Goal: Information Seeking & Learning: Learn about a topic

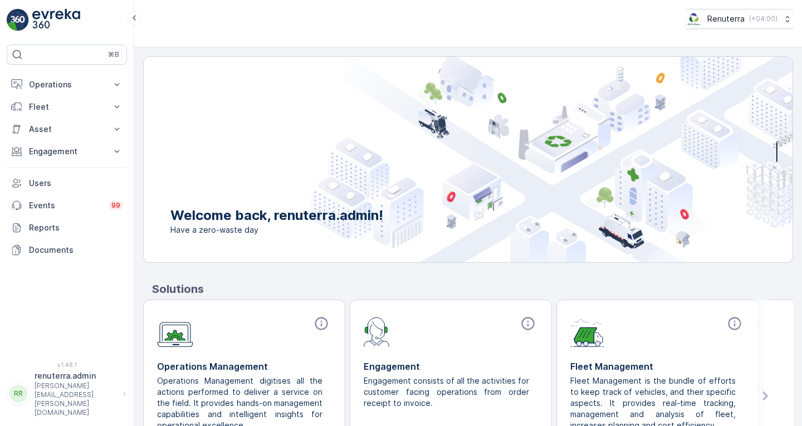
scroll to position [65, 0]
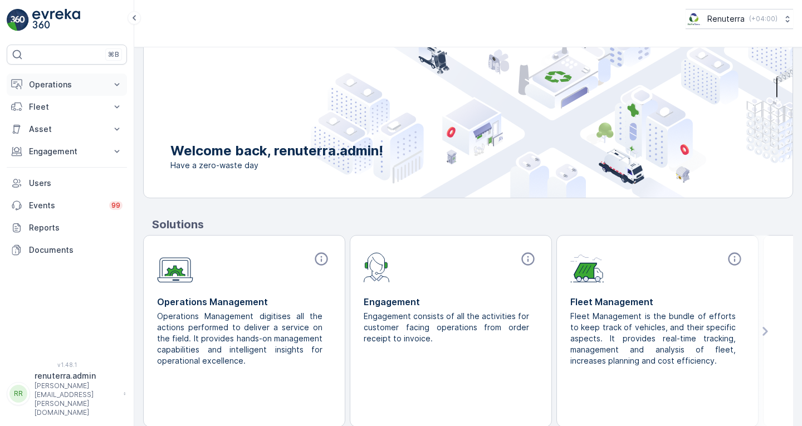
click at [75, 87] on p "Operations" at bounding box center [67, 84] width 76 height 11
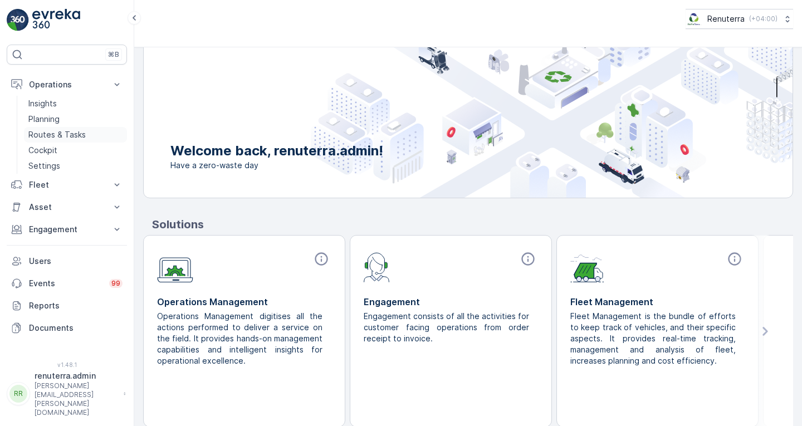
click at [68, 140] on link "Routes & Tasks" at bounding box center [75, 135] width 103 height 16
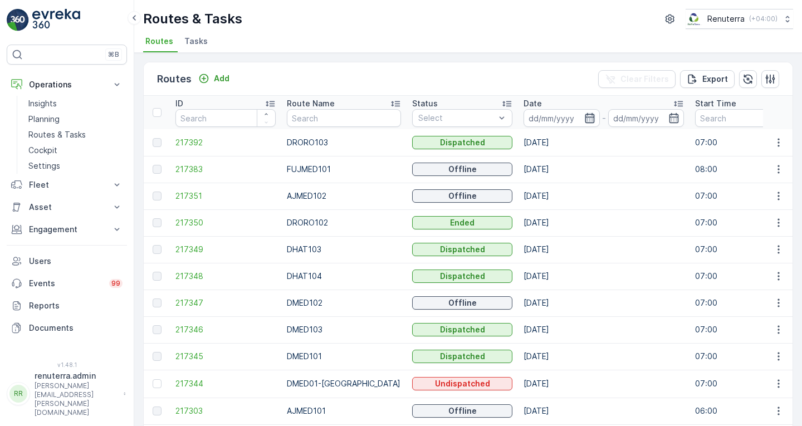
click at [584, 117] on icon "button" at bounding box center [589, 117] width 11 height 11
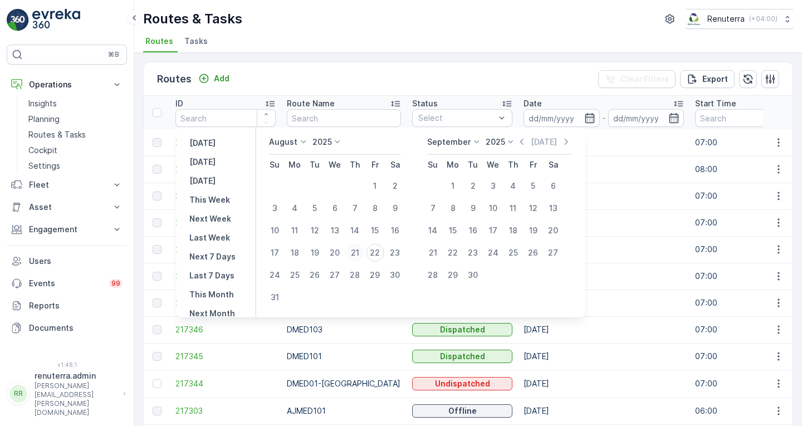
click at [361, 251] on div "21" at bounding box center [355, 253] width 18 height 18
type input "[DATE]"
click at [631, 191] on td "[DATE]" at bounding box center [603, 196] width 171 height 27
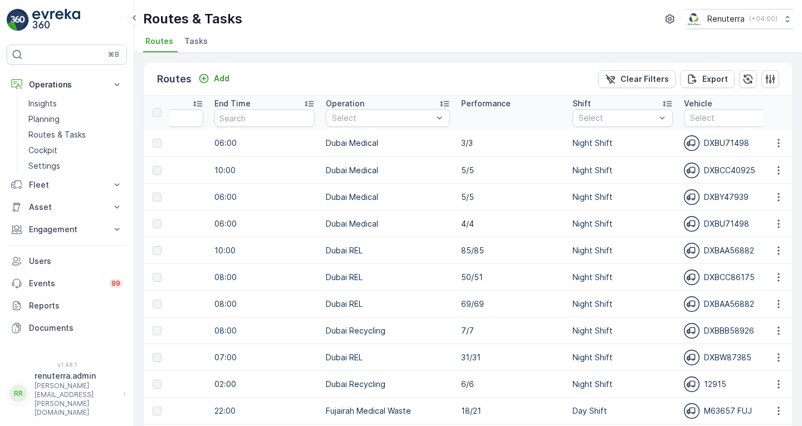
scroll to position [0, 607]
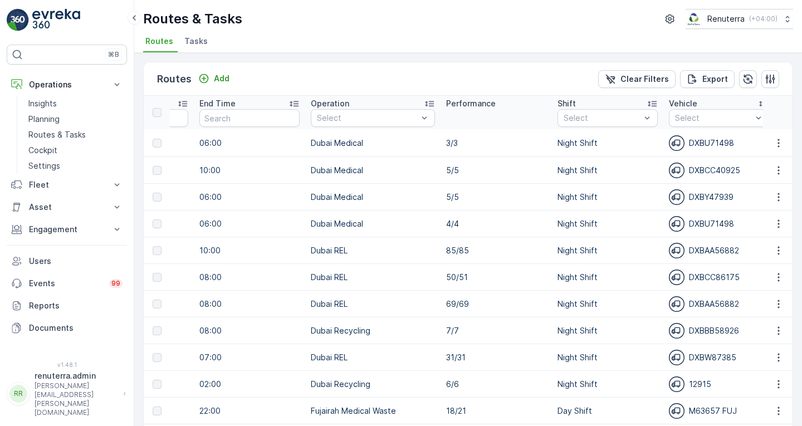
click at [631, 191] on td "Night Shift" at bounding box center [607, 197] width 111 height 27
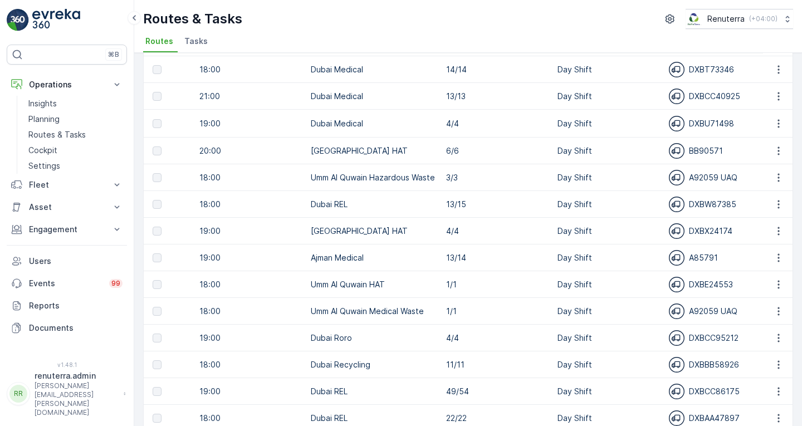
scroll to position [579, 0]
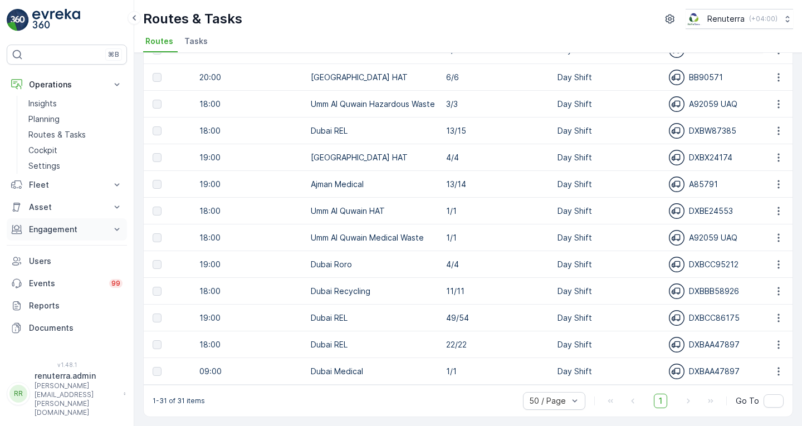
click at [62, 231] on p "Engagement" at bounding box center [67, 229] width 76 height 11
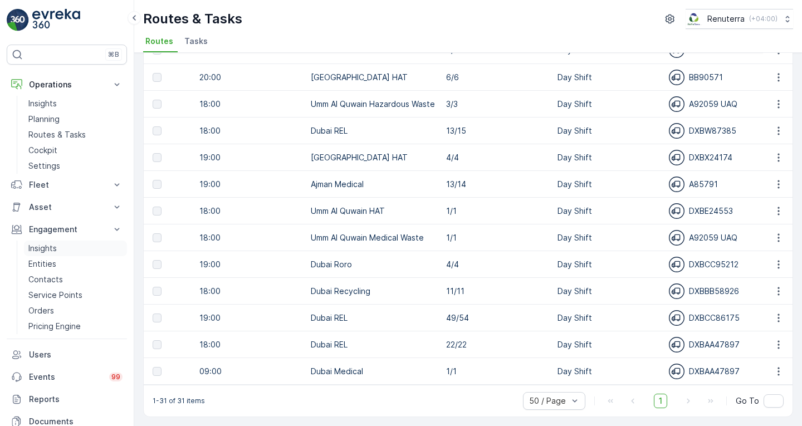
click at [65, 254] on link "Insights" at bounding box center [75, 248] width 103 height 16
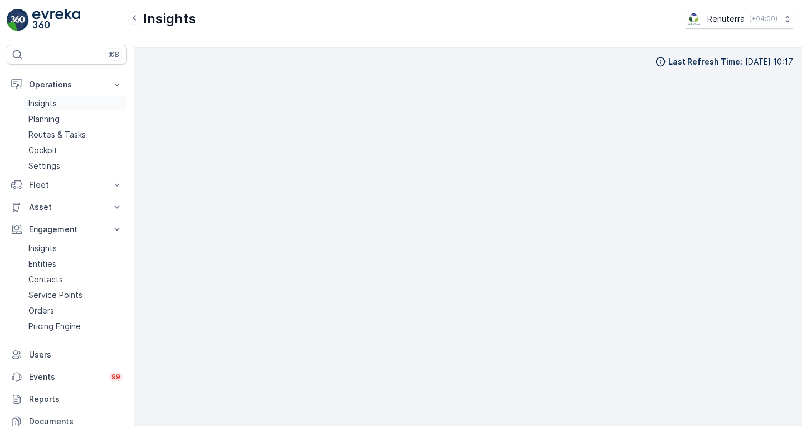
click at [48, 105] on p "Insights" at bounding box center [42, 103] width 28 height 11
click at [53, 122] on p "Planning" at bounding box center [43, 119] width 31 height 11
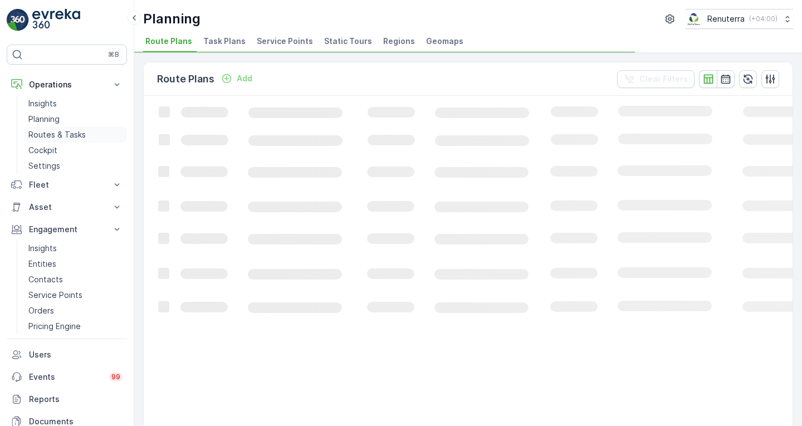
click at [61, 137] on p "Routes & Tasks" at bounding box center [56, 134] width 57 height 11
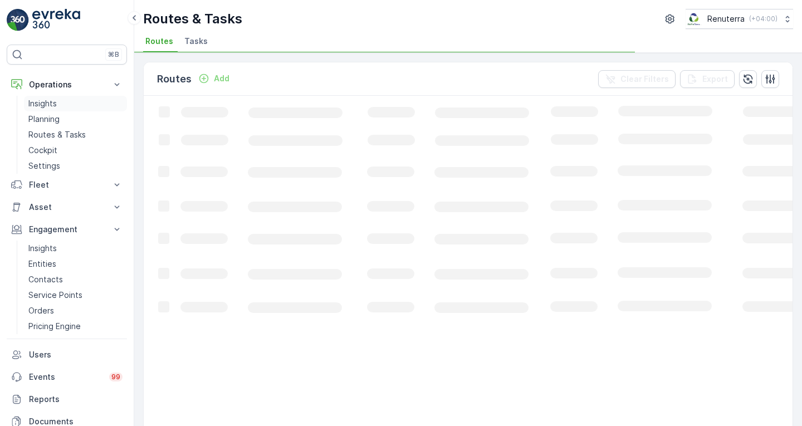
click at [48, 98] on p "Insights" at bounding box center [42, 103] width 28 height 11
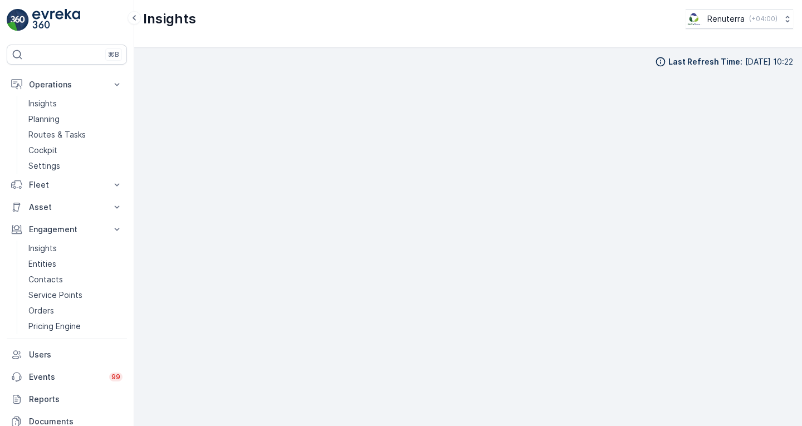
scroll to position [8, 0]
click at [515, 46] on div "Insights Renuterra ( +04:00 )" at bounding box center [467, 23] width 667 height 47
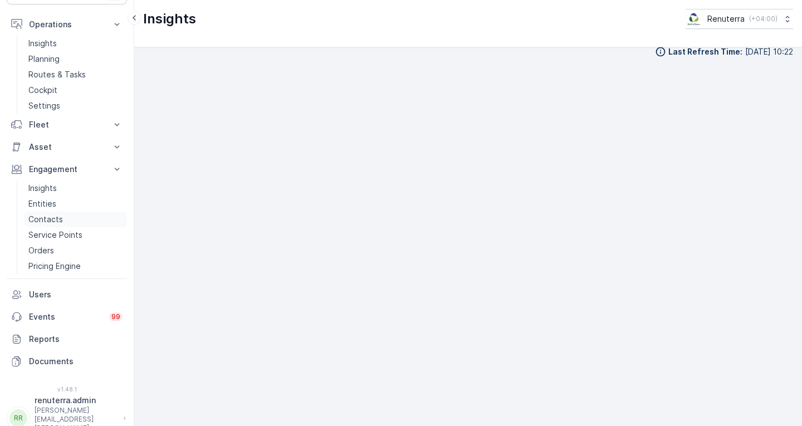
scroll to position [0, 0]
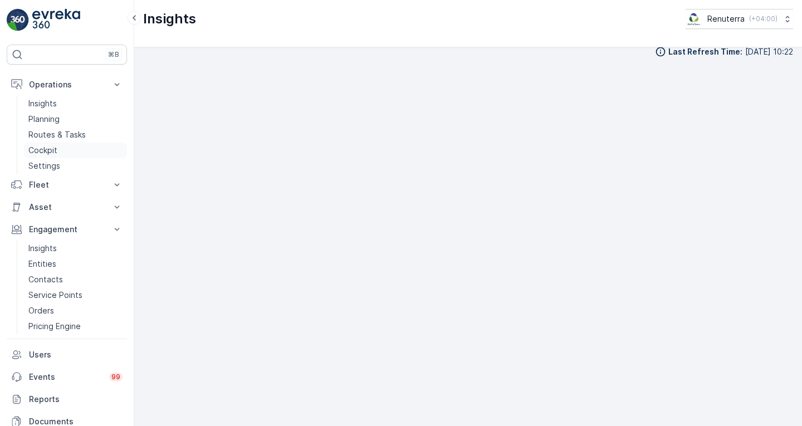
click at [53, 152] on p "Cockpit" at bounding box center [42, 150] width 29 height 11
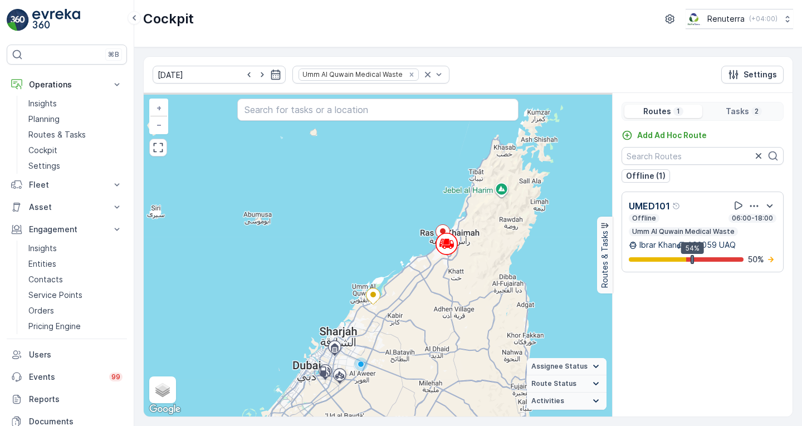
drag, startPoint x: 474, startPoint y: 209, endPoint x: 482, endPoint y: 252, distance: 43.5
click at [482, 252] on div "+ − Satellite Roadmap Terrain Hybrid Leaflet Keyboard shortcuts Map Data Map da…" at bounding box center [378, 254] width 468 height 323
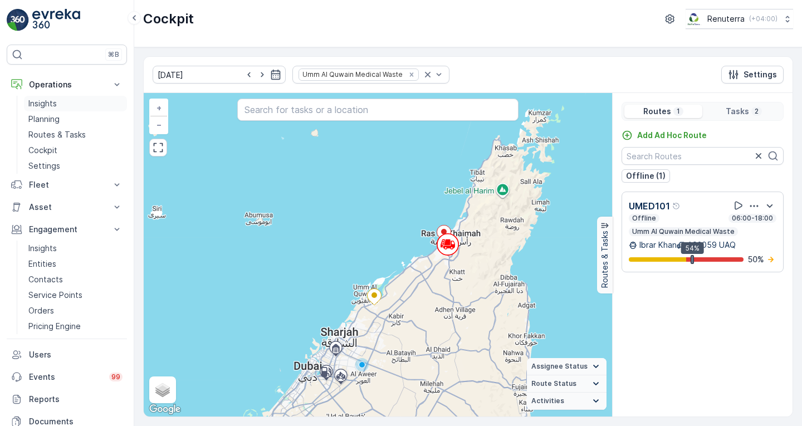
click at [56, 104] on p "Insights" at bounding box center [42, 103] width 28 height 11
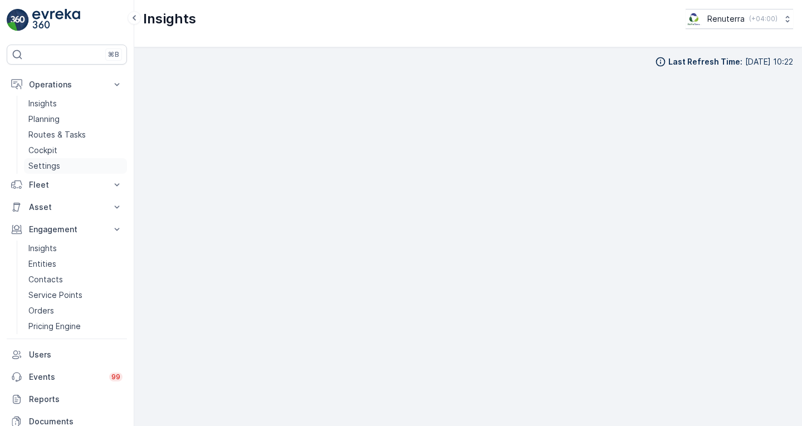
click at [56, 163] on p "Settings" at bounding box center [44, 165] width 32 height 11
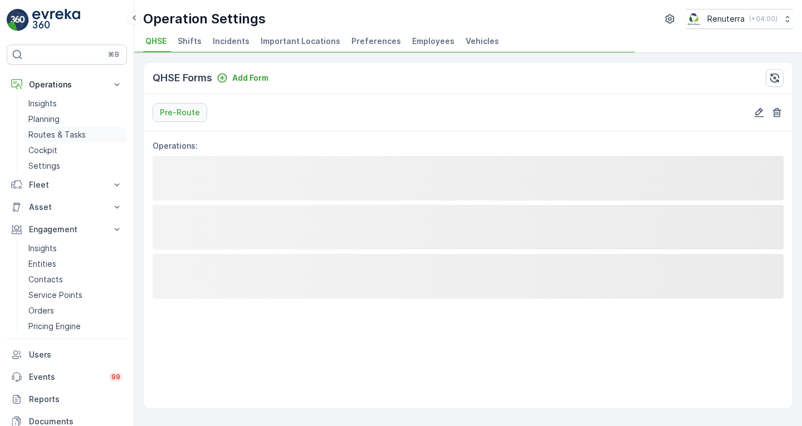
click at [51, 135] on p "Routes & Tasks" at bounding box center [56, 134] width 57 height 11
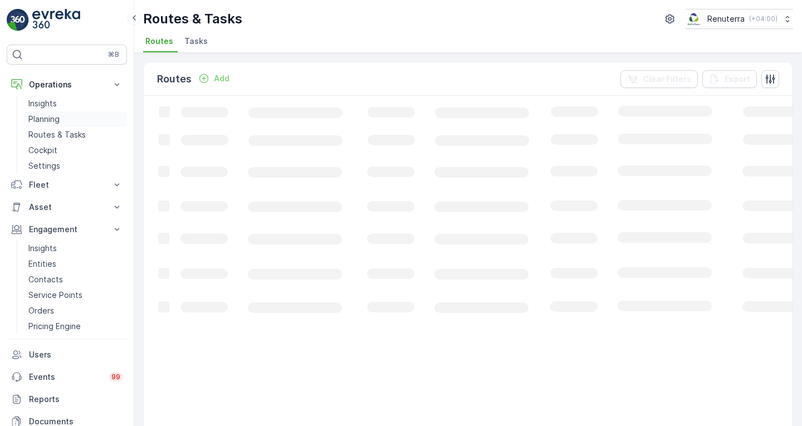
click at [47, 115] on p "Planning" at bounding box center [43, 119] width 31 height 11
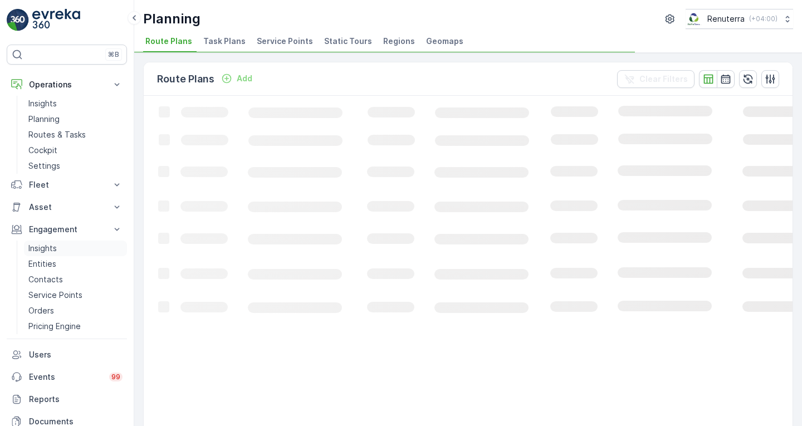
click at [55, 245] on p "Insights" at bounding box center [42, 248] width 28 height 11
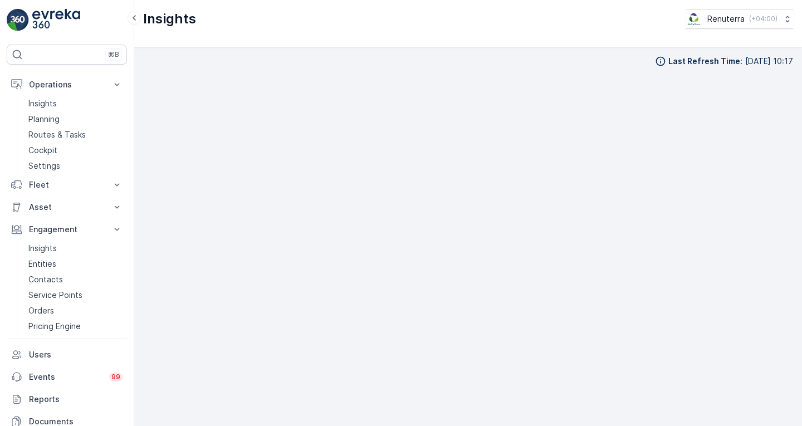
scroll to position [8, 0]
click at [60, 243] on link "Insights" at bounding box center [75, 248] width 103 height 16
click at [50, 250] on p "Insights" at bounding box center [42, 248] width 28 height 11
drag, startPoint x: 153, startPoint y: 207, endPoint x: 792, endPoint y: 402, distance: 668.3
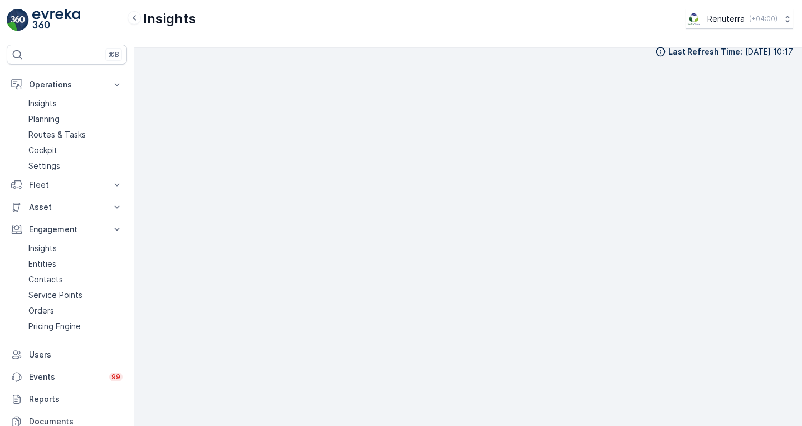
click at [792, 402] on div "Last Refresh Time : [DATE] 10:17" at bounding box center [467, 236] width 667 height 379
click at [59, 249] on link "Insights" at bounding box center [75, 248] width 103 height 16
